Goal: Task Accomplishment & Management: Manage account settings

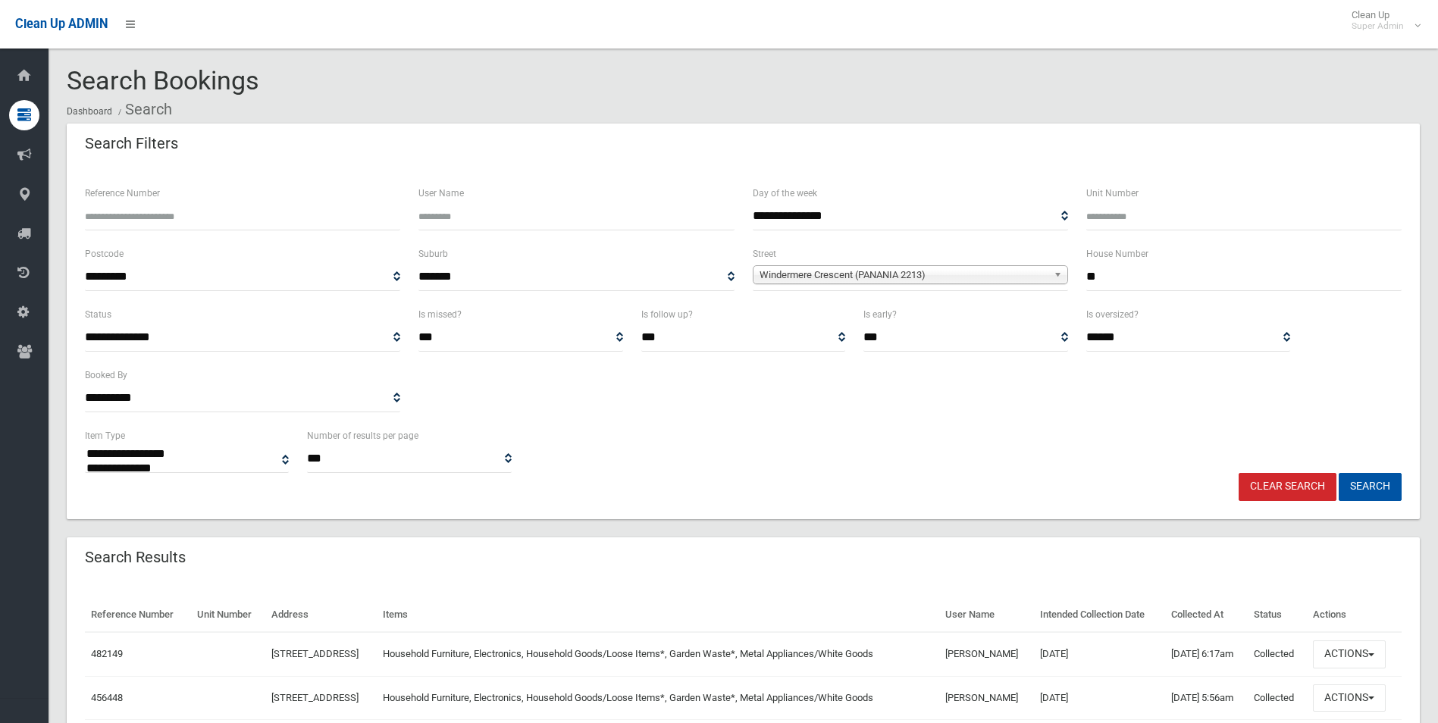
select select
drag, startPoint x: 1294, startPoint y: 485, endPoint x: 1194, endPoint y: 477, distance: 101.1
click at [1294, 485] on link "Clear Search" at bounding box center [1287, 487] width 98 height 28
click at [207, 217] on input "Reference Number" at bounding box center [242, 216] width 315 height 28
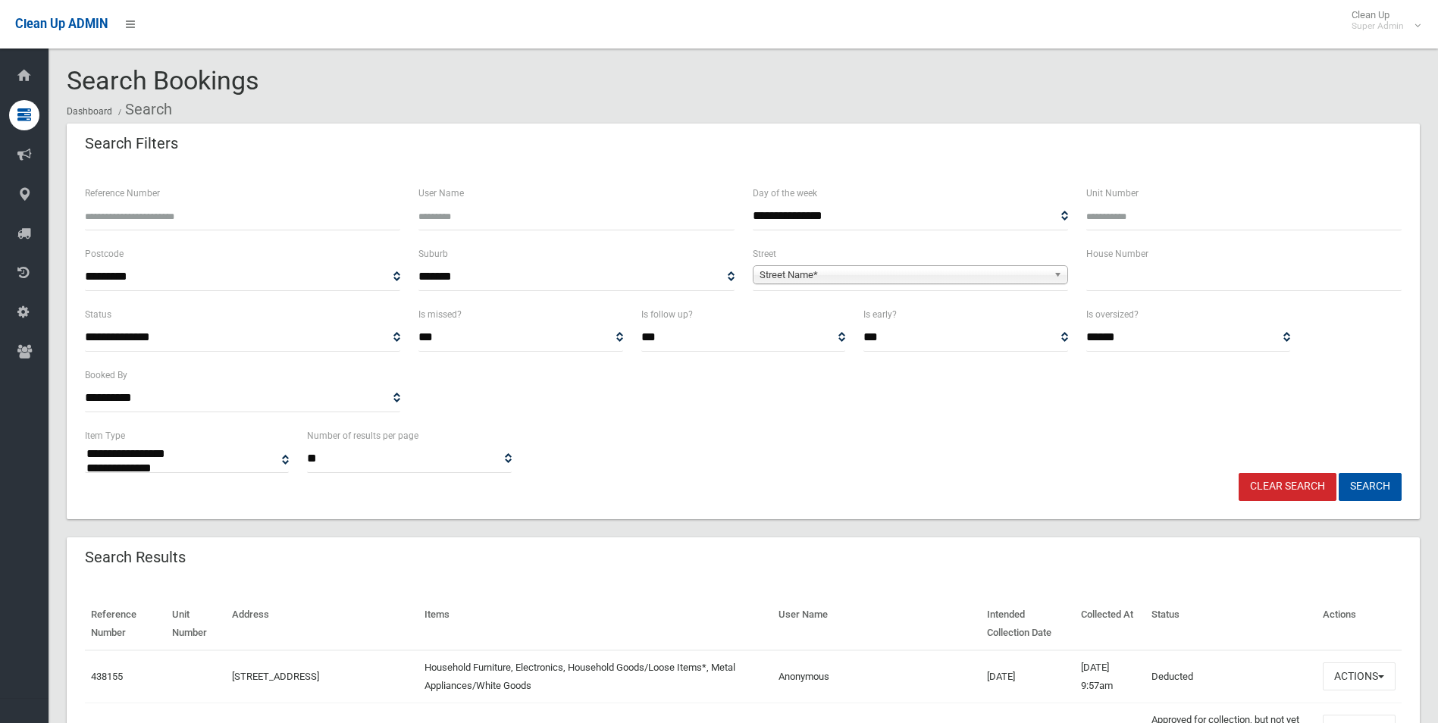
select select
click at [208, 219] on input "Reference Number" at bounding box center [242, 216] width 315 height 28
type input "******"
click at [1338, 473] on button "Search" at bounding box center [1369, 487] width 63 height 28
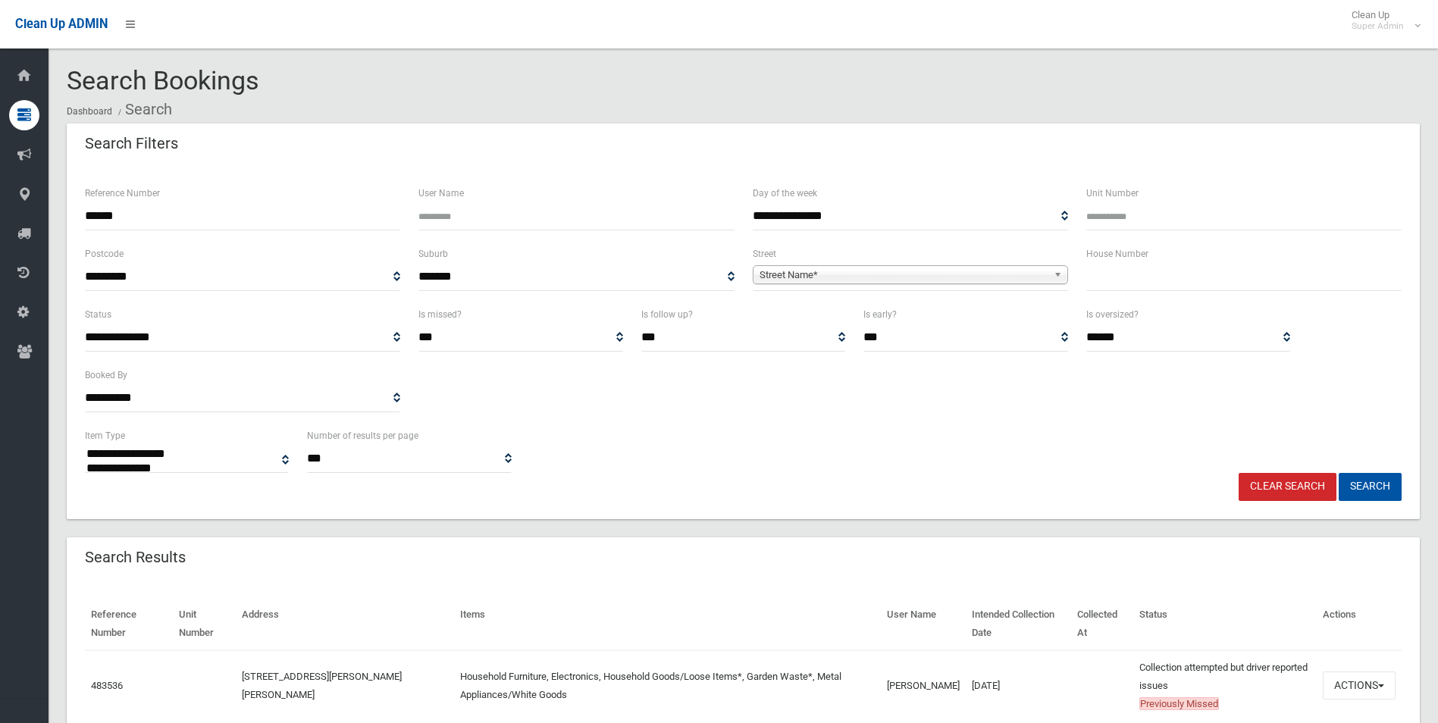
select select
click at [1349, 682] on button "Actions" at bounding box center [1358, 685] width 73 height 28
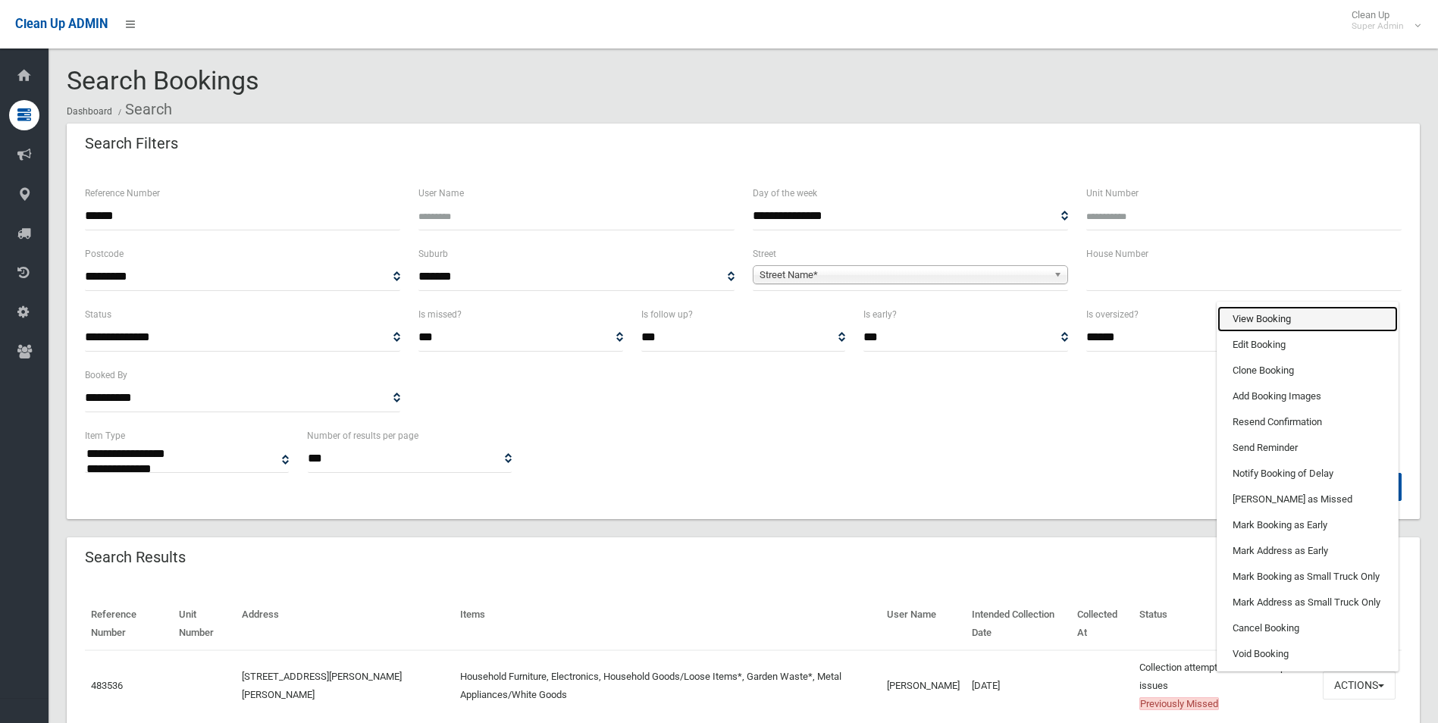
click at [1247, 310] on link "View Booking" at bounding box center [1307, 319] width 180 height 26
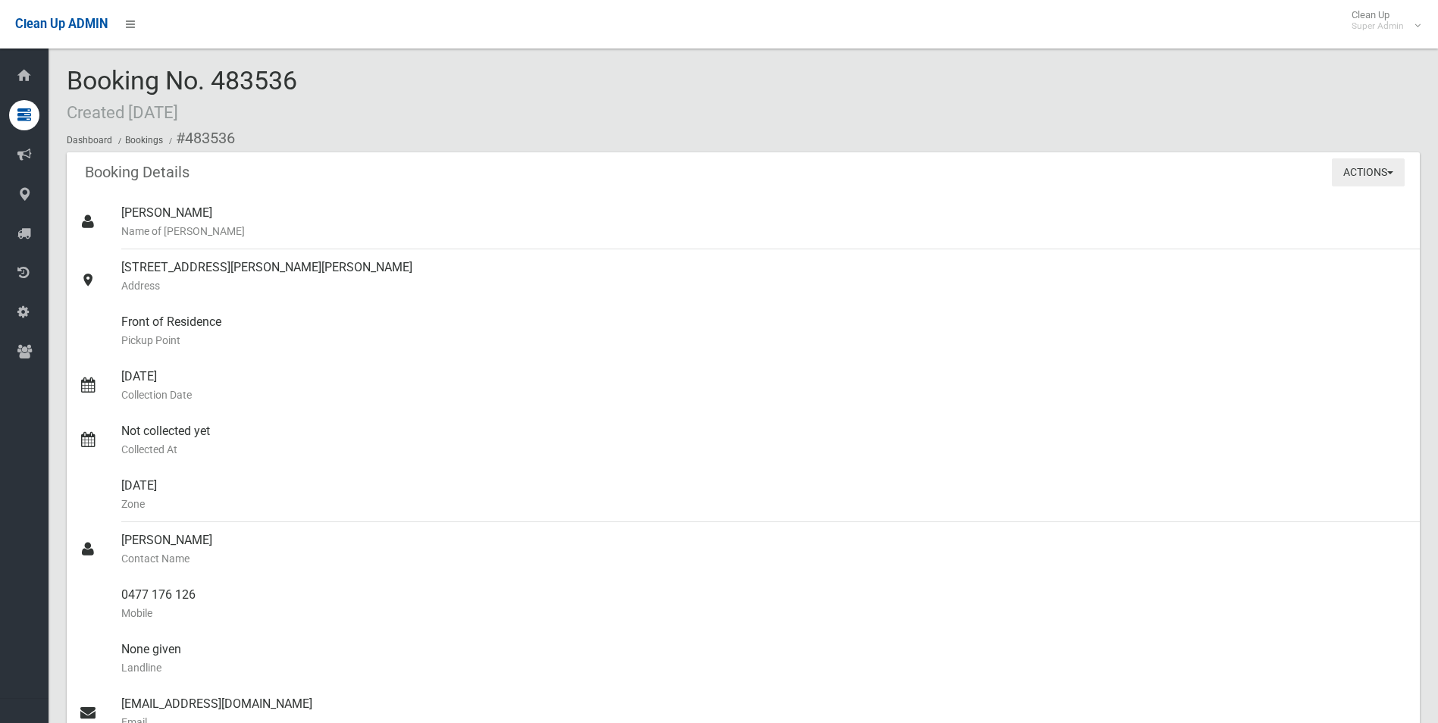
click at [1382, 174] on button "Actions" at bounding box center [1367, 172] width 73 height 28
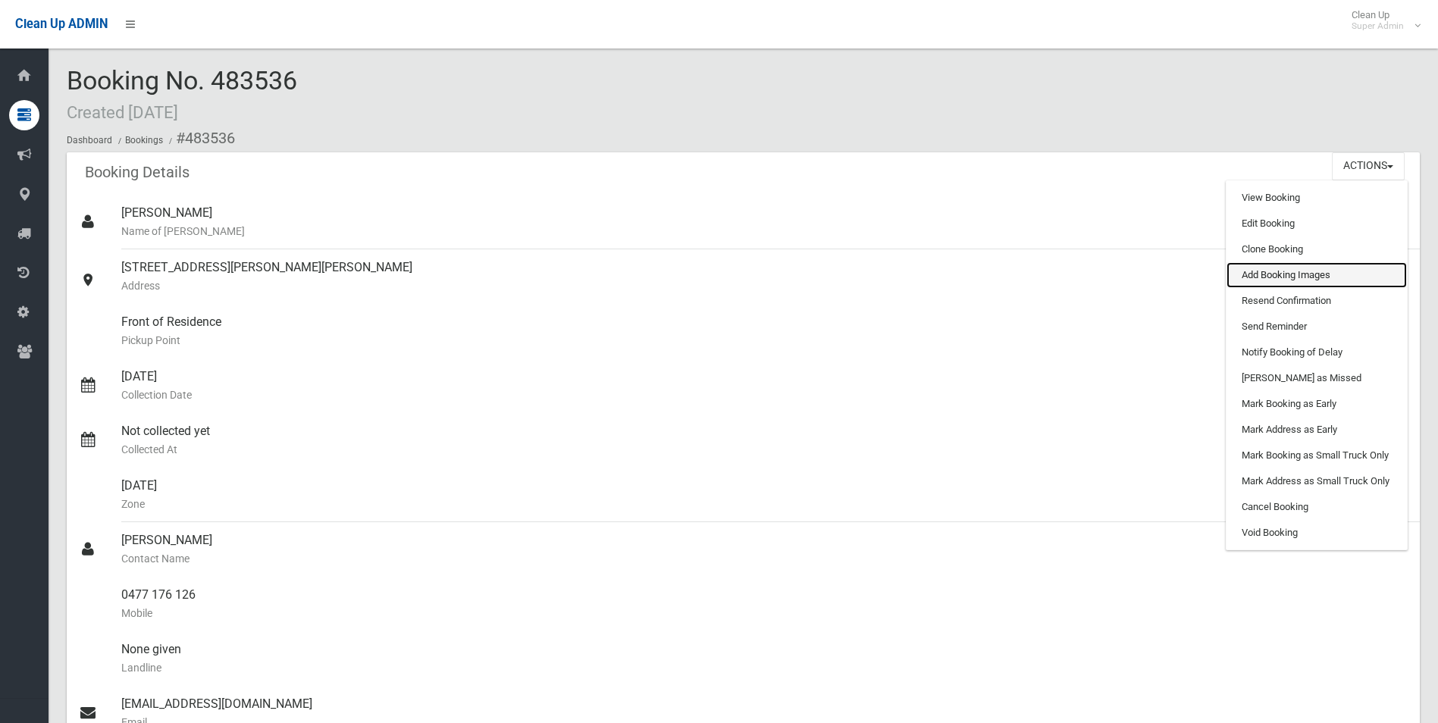
click at [1273, 272] on link "Add Booking Images" at bounding box center [1316, 275] width 180 height 26
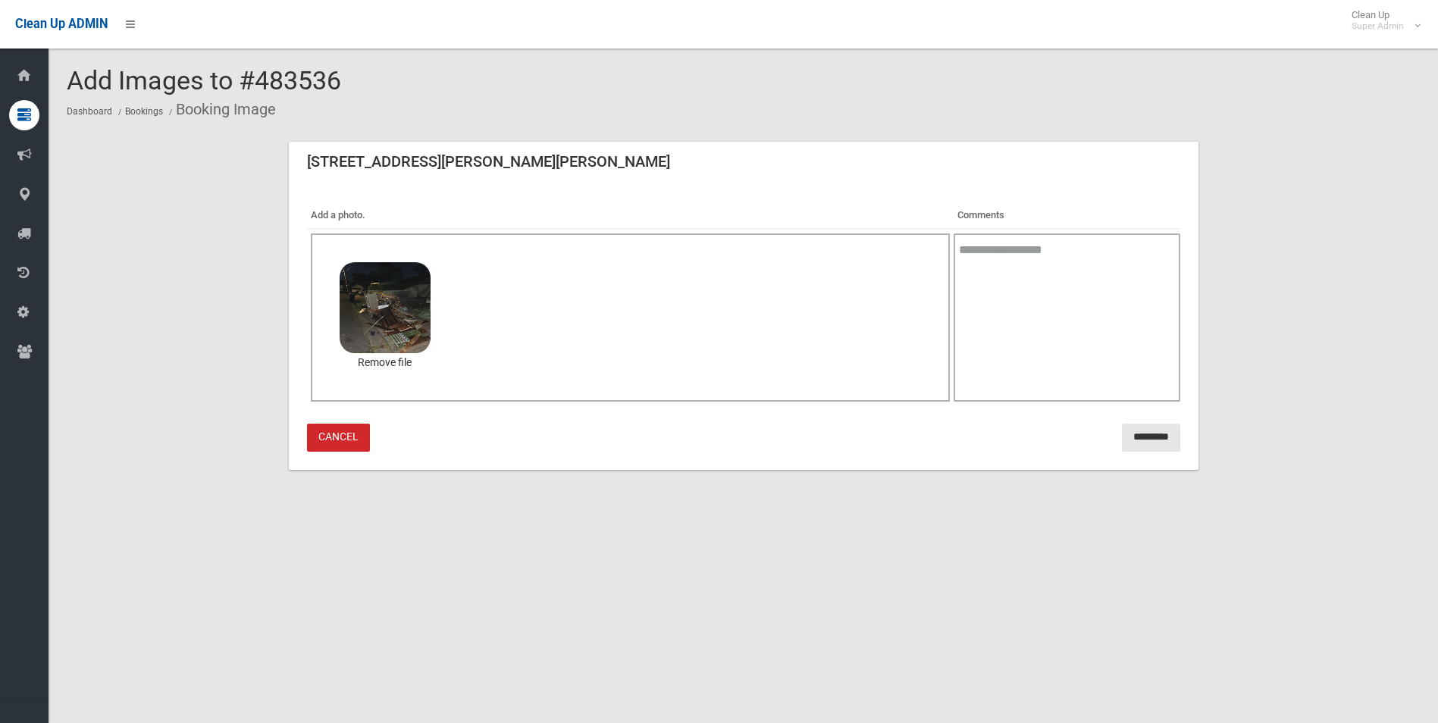
click at [1099, 342] on textarea at bounding box center [1066, 317] width 226 height 168
type textarea "**********"
click at [1135, 437] on input "*********" at bounding box center [1151, 438] width 58 height 28
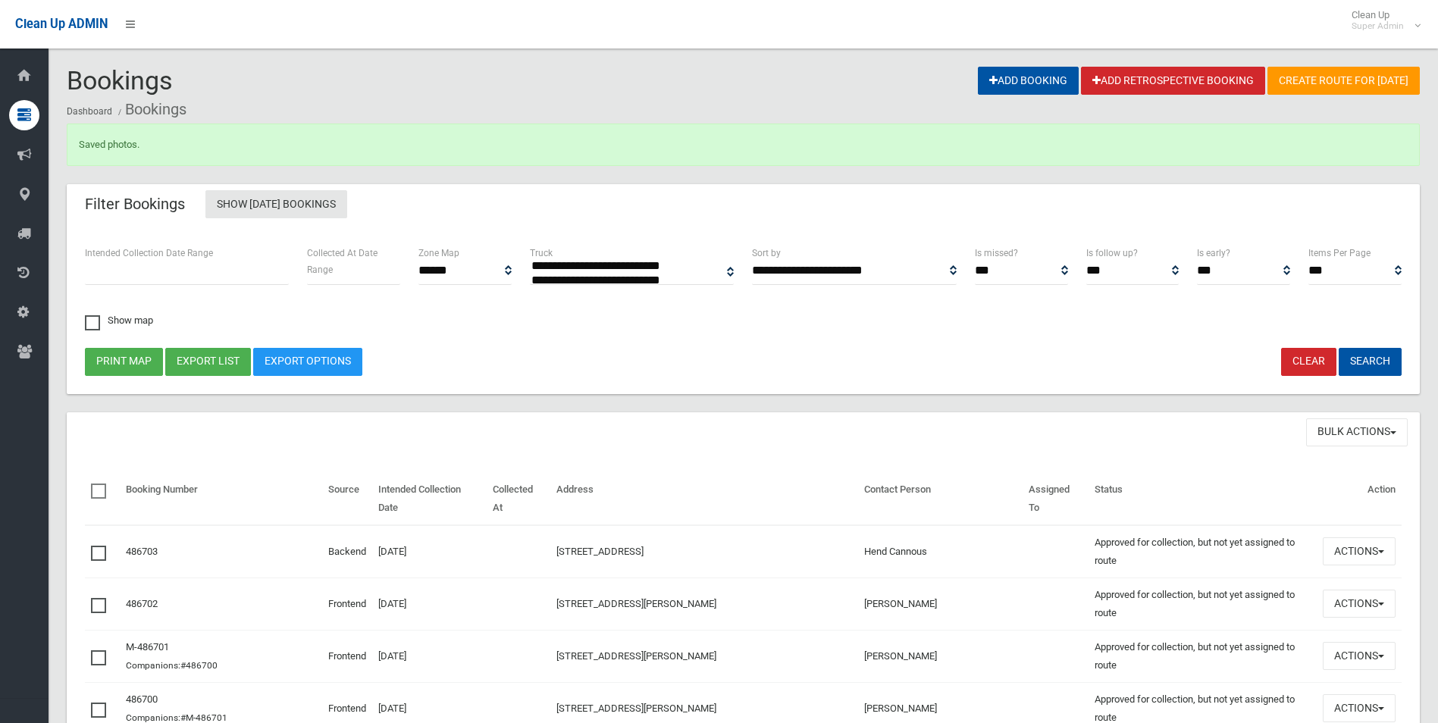
select select
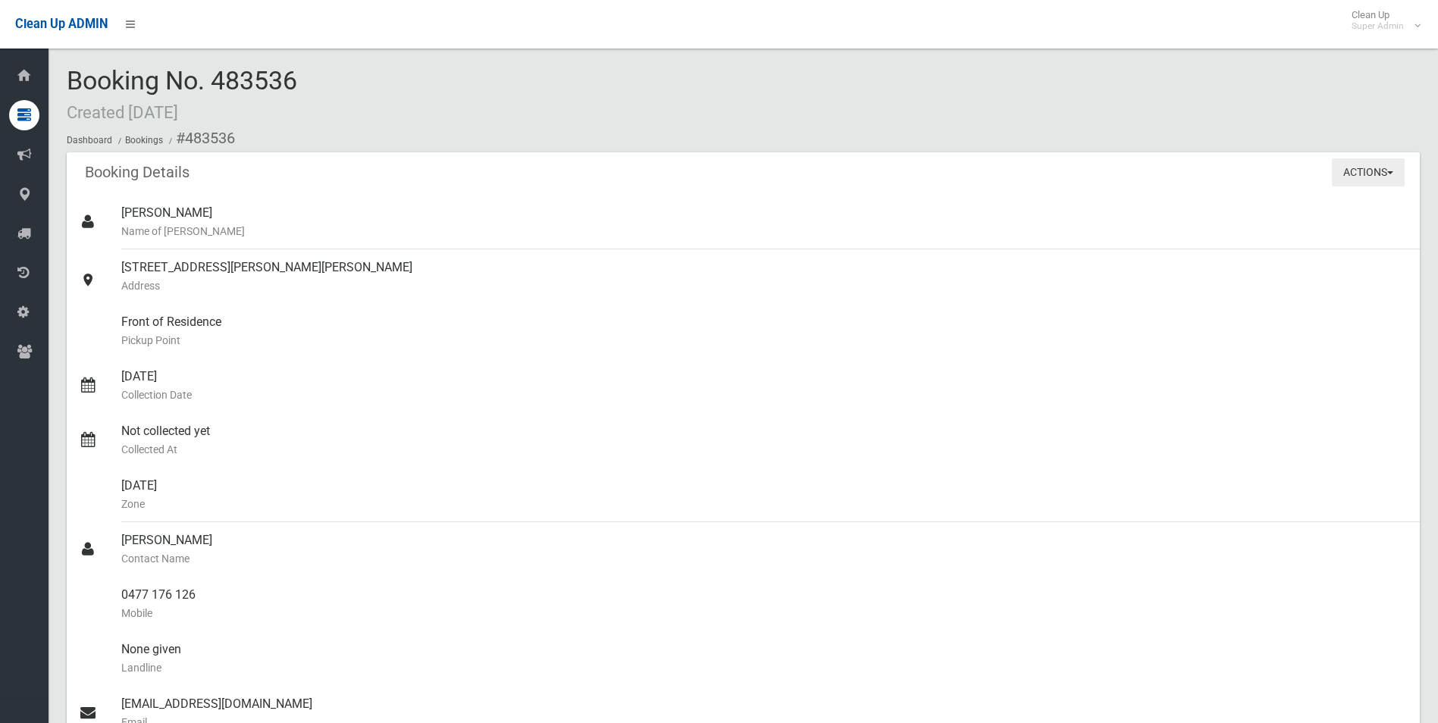
click at [1365, 177] on button "Actions" at bounding box center [1367, 172] width 73 height 28
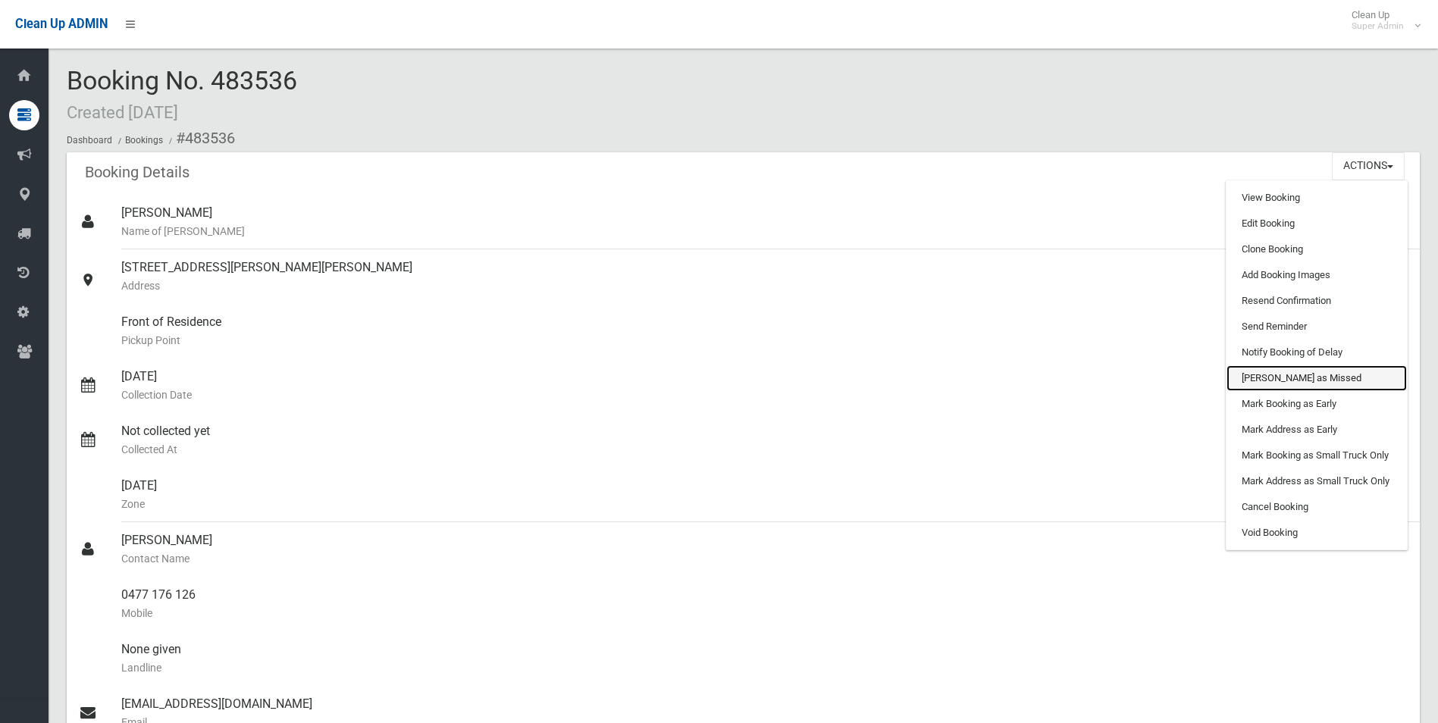
click at [1291, 381] on link "[PERSON_NAME] as Missed" at bounding box center [1316, 378] width 180 height 26
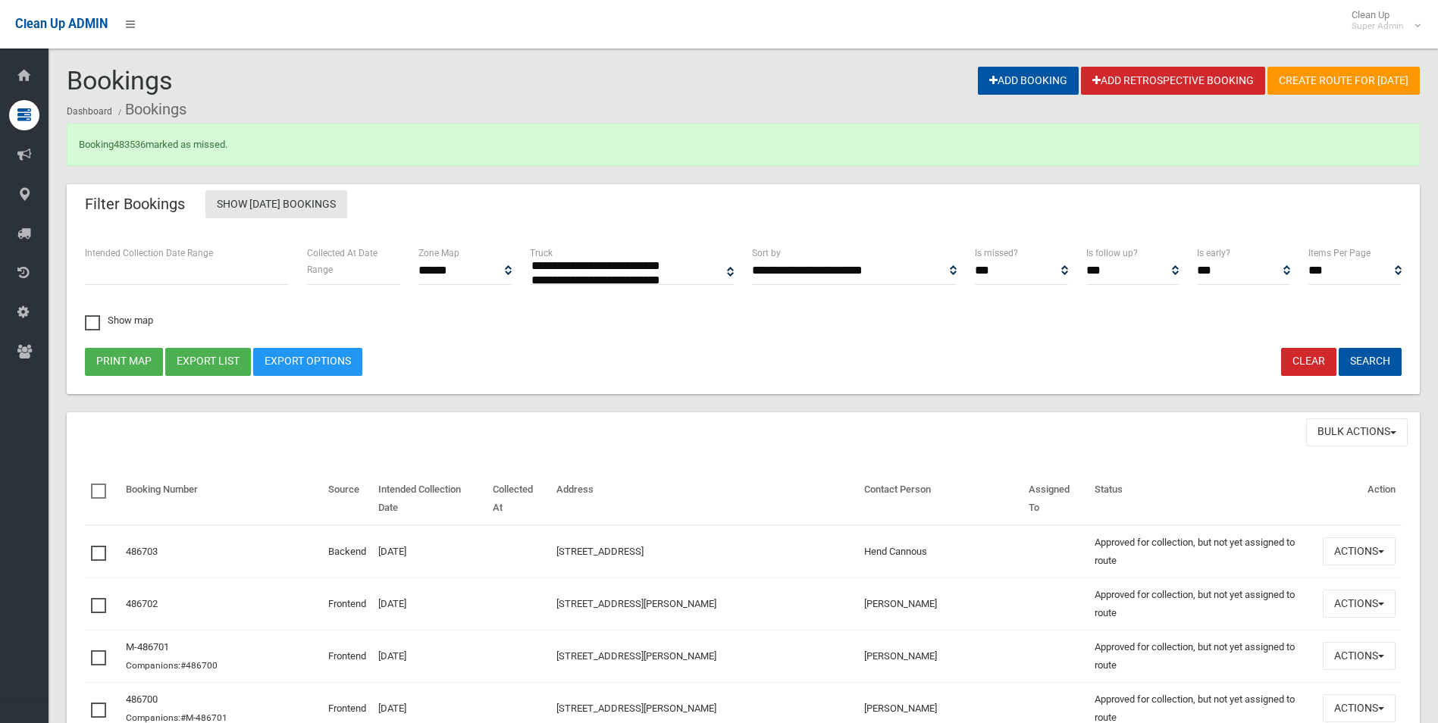
select select
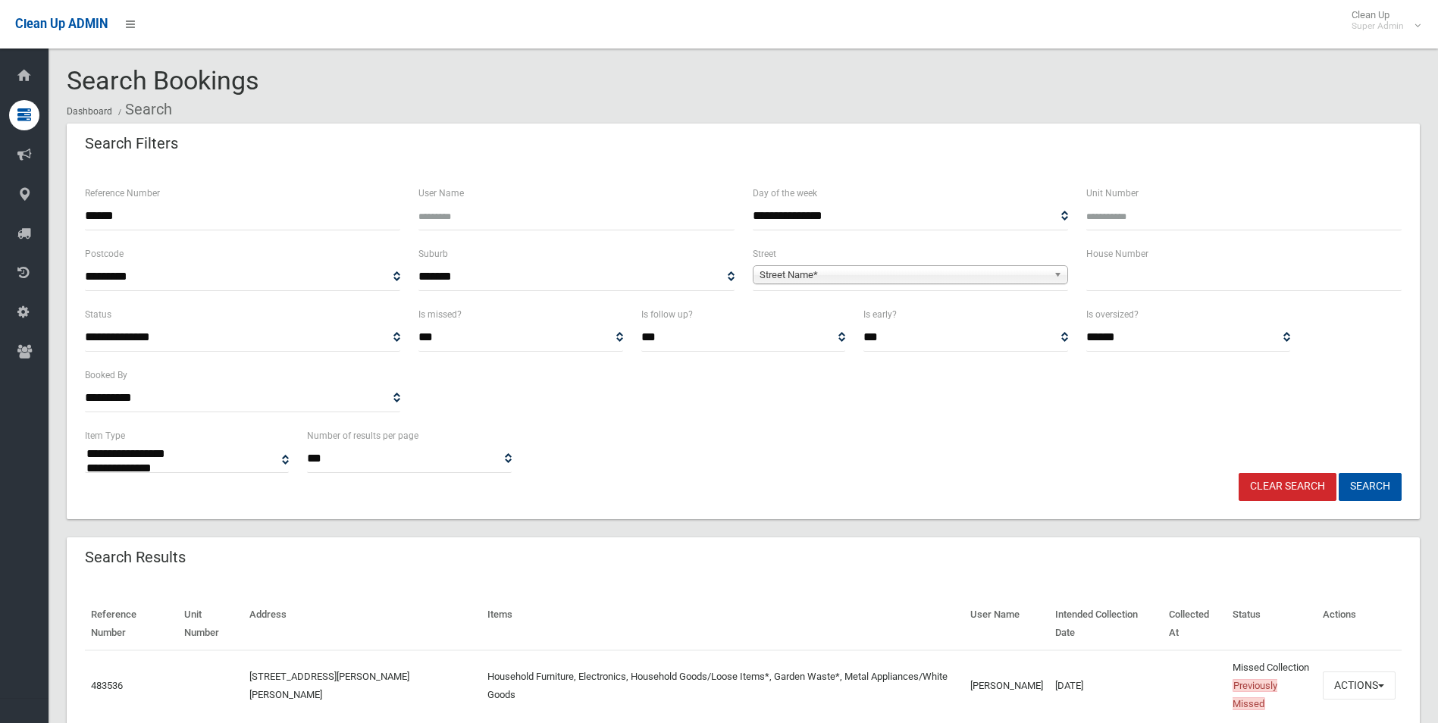
select select
click at [1360, 671] on button "Actions" at bounding box center [1358, 685] width 73 height 28
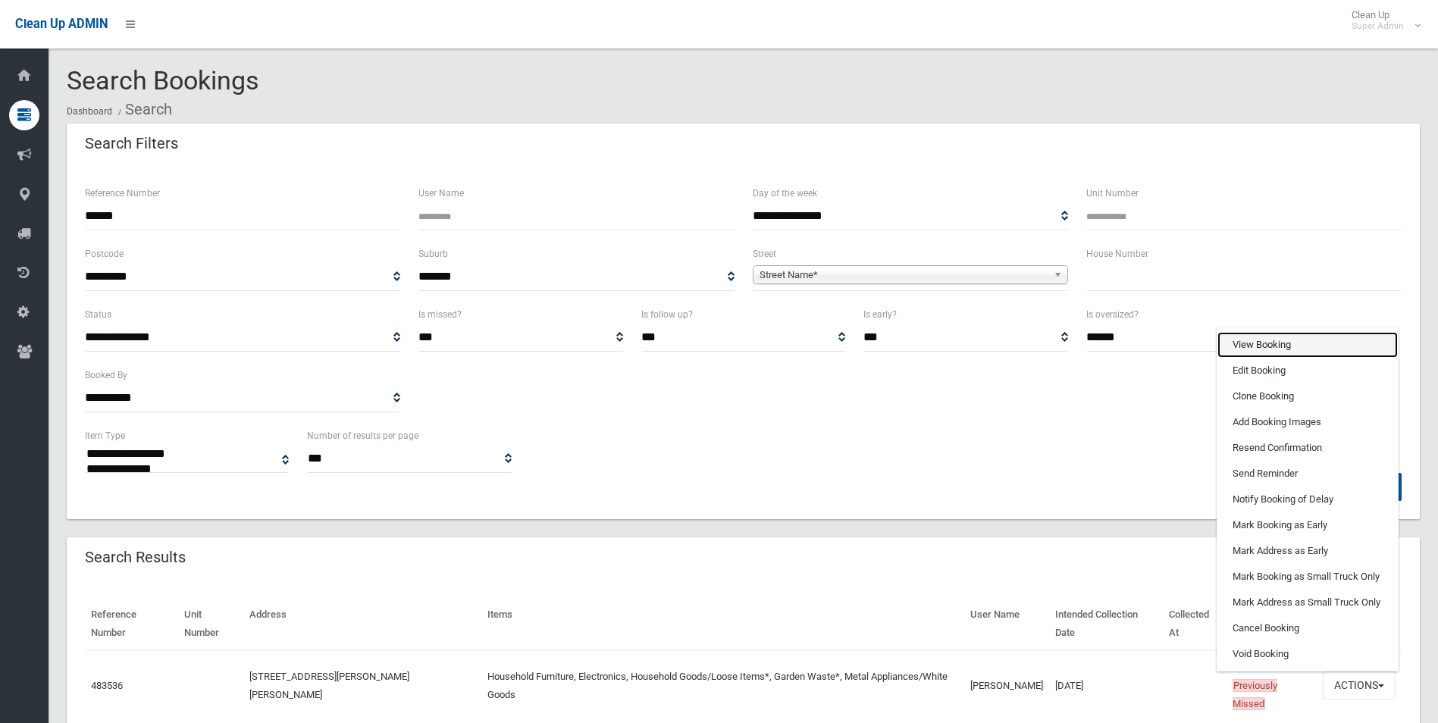
click at [1253, 332] on link "View Booking" at bounding box center [1307, 345] width 180 height 26
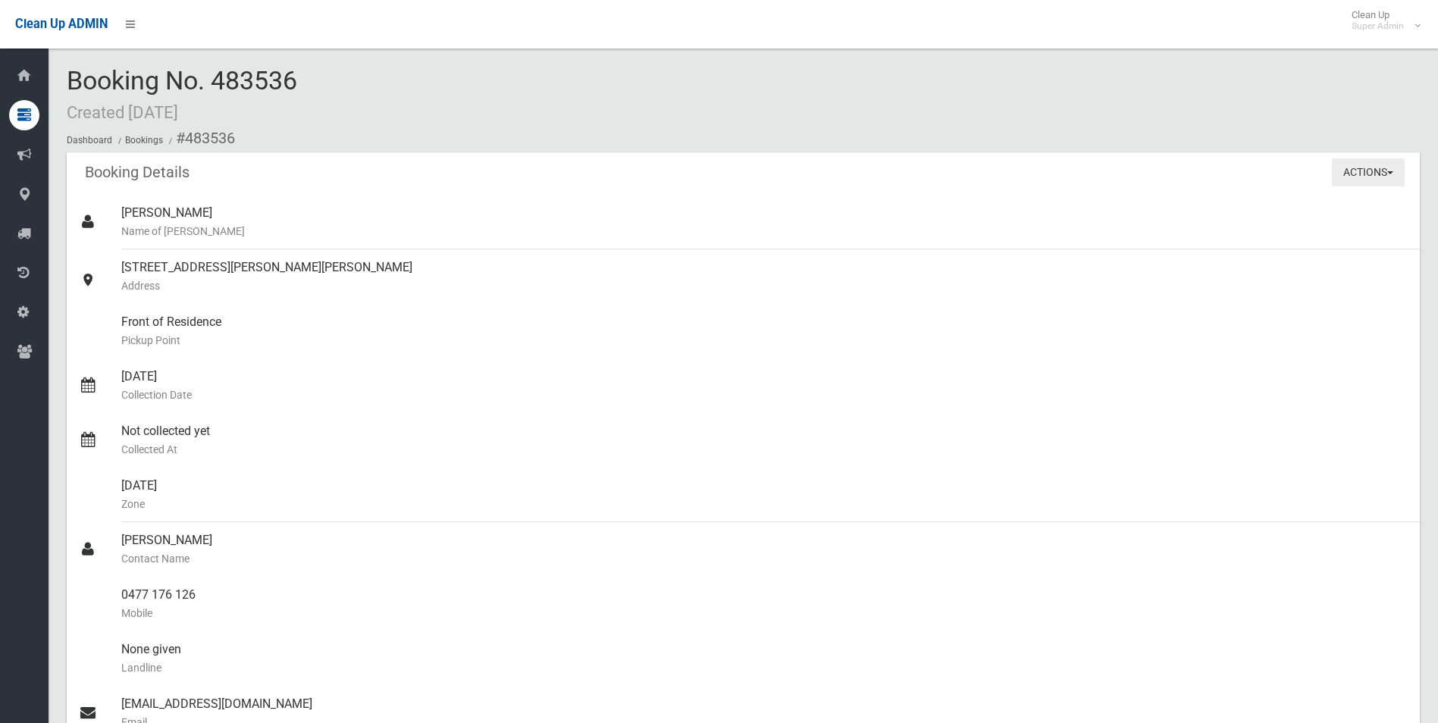
click at [1370, 176] on button "Actions" at bounding box center [1367, 172] width 73 height 28
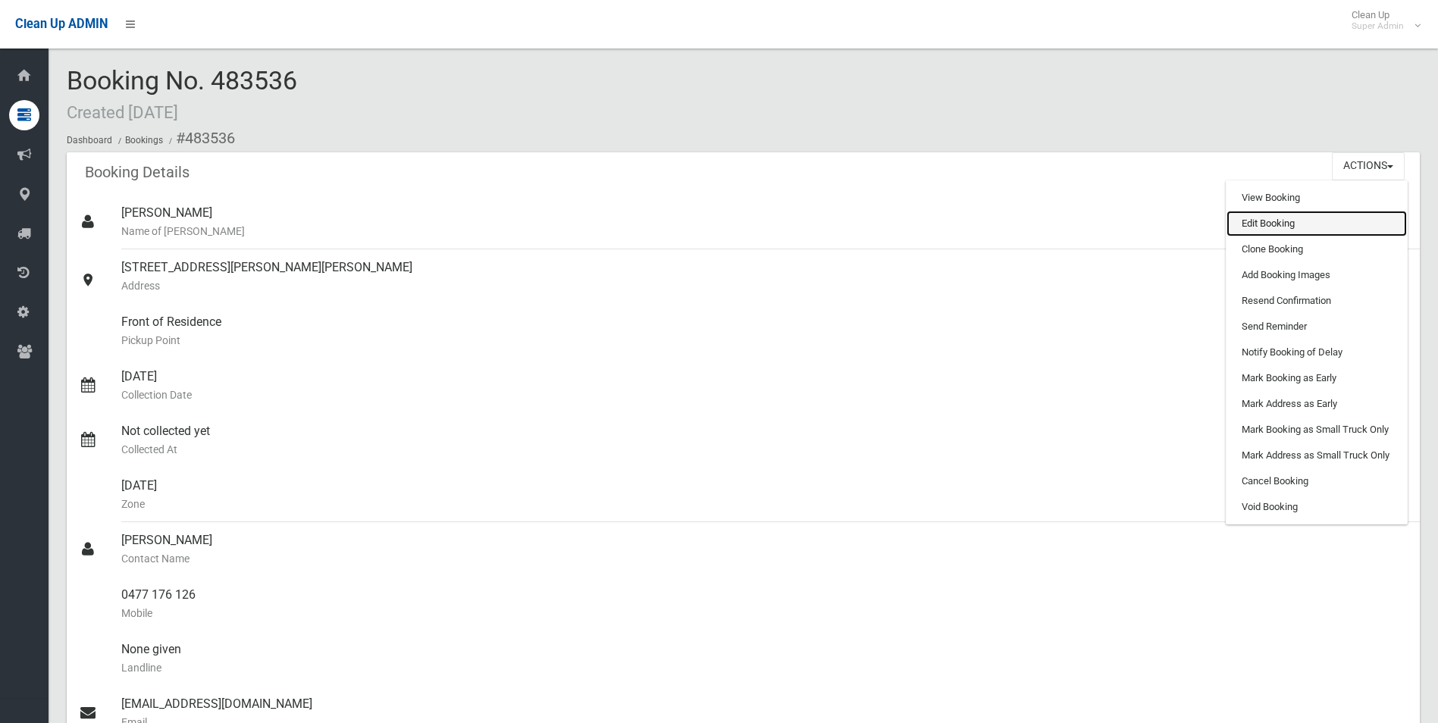
click at [1294, 224] on link "Edit Booking" at bounding box center [1316, 224] width 180 height 26
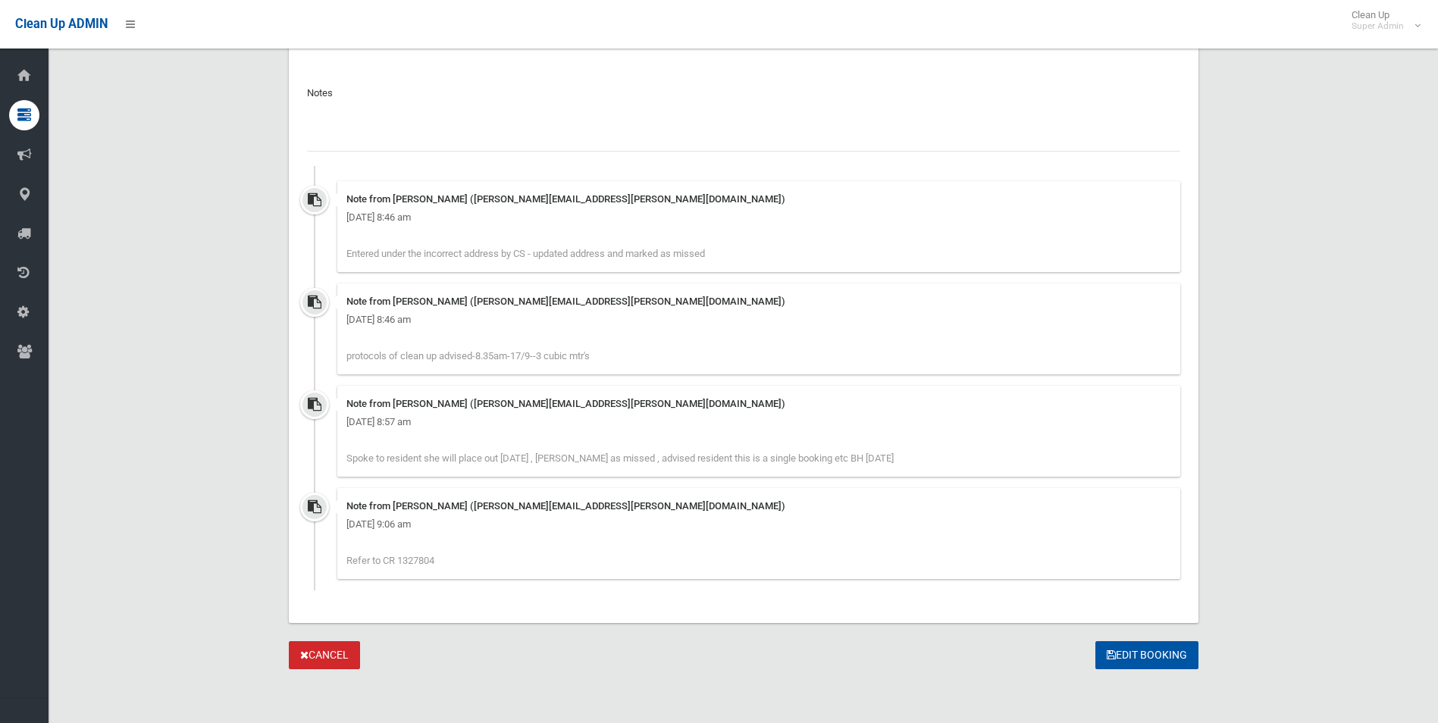
scroll to position [1216, 0]
click at [407, 136] on input "text" at bounding box center [743, 137] width 873 height 28
type input "**********"
click at [1131, 646] on button "Edit Booking" at bounding box center [1146, 654] width 103 height 28
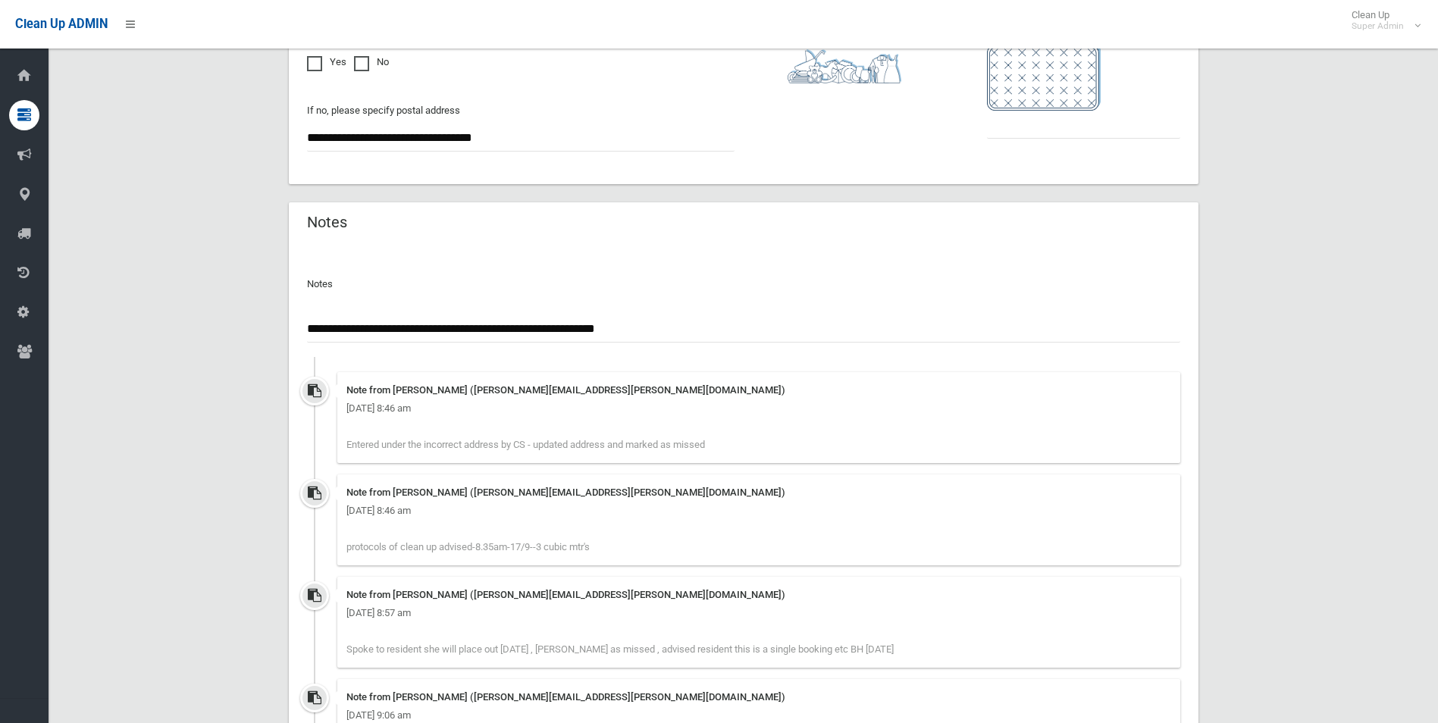
scroll to position [907, 0]
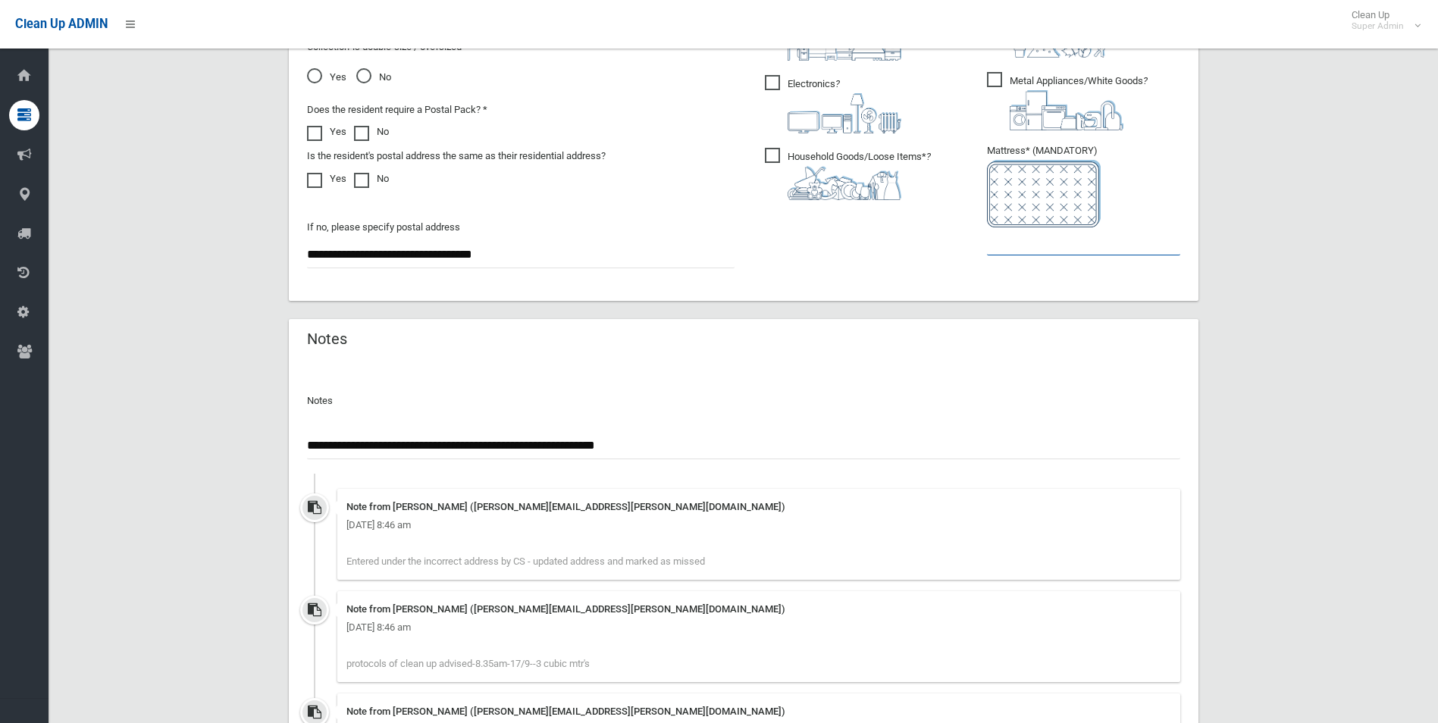
click at [1022, 239] on input "text" at bounding box center [1083, 241] width 193 height 28
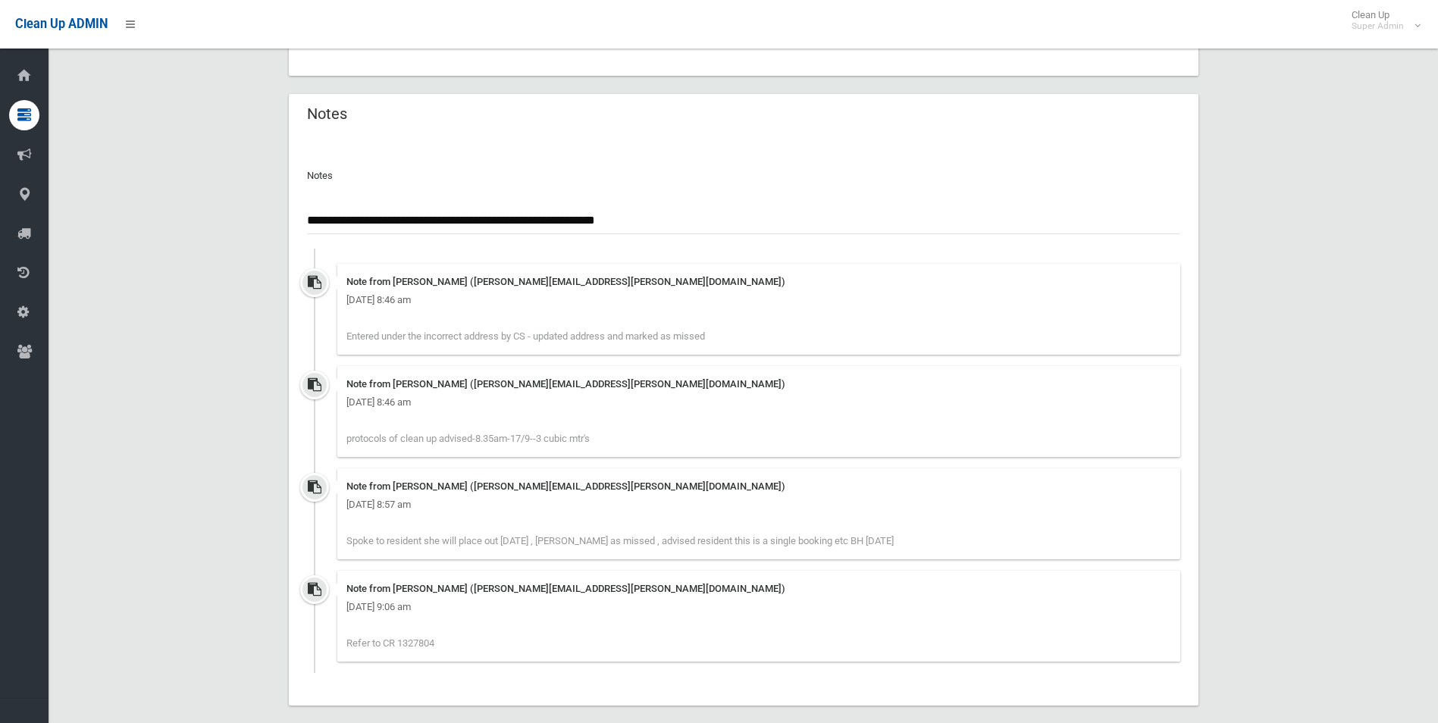
scroll to position [1216, 0]
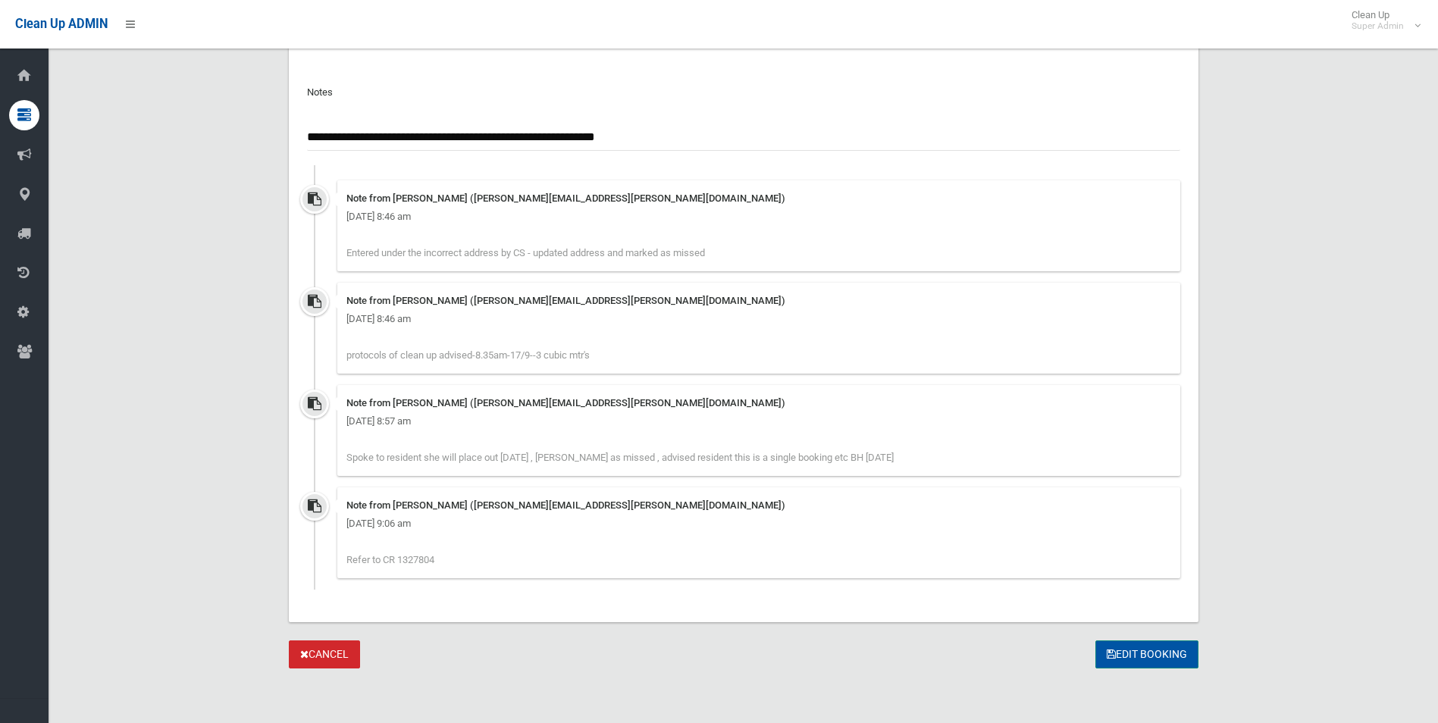
type input "*"
click at [1119, 652] on button "Edit Booking" at bounding box center [1146, 654] width 103 height 28
